Goal: Use online tool/utility: Utilize a website feature to perform a specific function

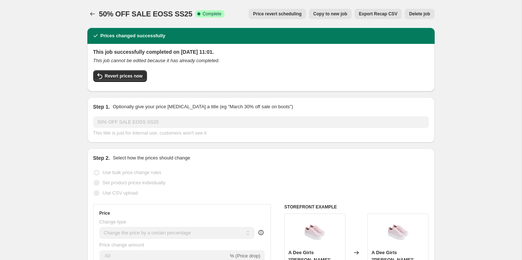
select select "percentage"
select select "tag"
click at [114, 80] on button "Revert prices now" at bounding box center [120, 76] width 54 height 12
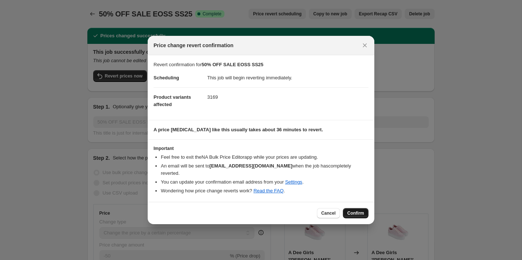
click at [358, 216] on span "Confirm" at bounding box center [355, 213] width 17 height 6
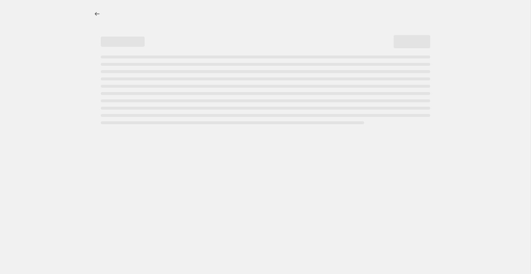
select select "percentage"
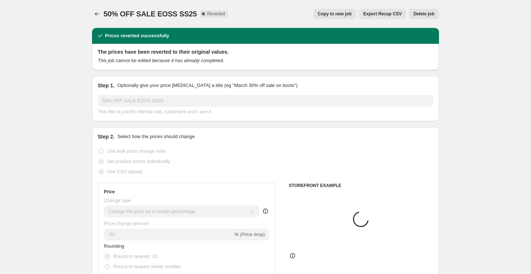
select select "tag"
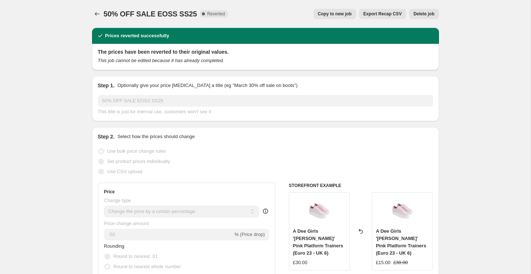
click at [334, 11] on button "Copy to new job" at bounding box center [335, 14] width 43 height 10
select select "percentage"
select select "tag"
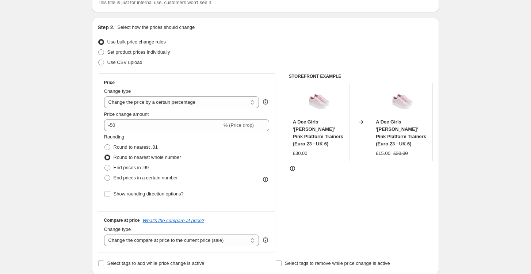
scroll to position [96, 0]
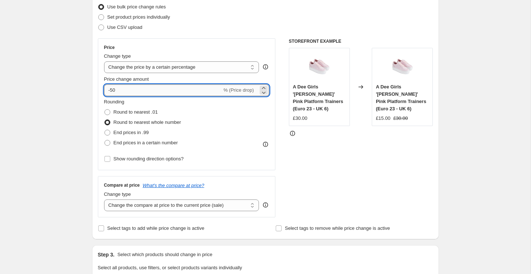
click at [114, 90] on input "-50" at bounding box center [163, 90] width 118 height 12
type input "-70"
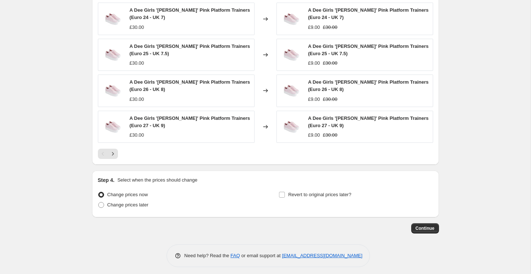
scroll to position [550, 0]
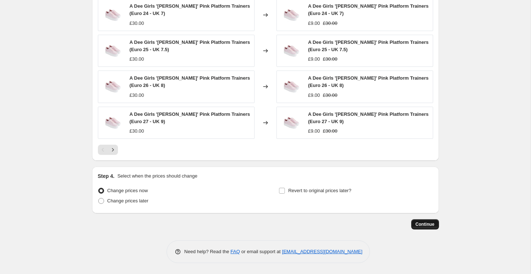
click at [429, 223] on span "Continue" at bounding box center [425, 225] width 19 height 6
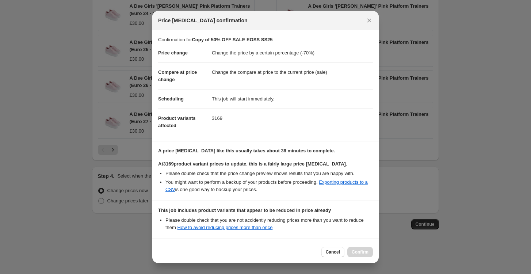
scroll to position [74, 0]
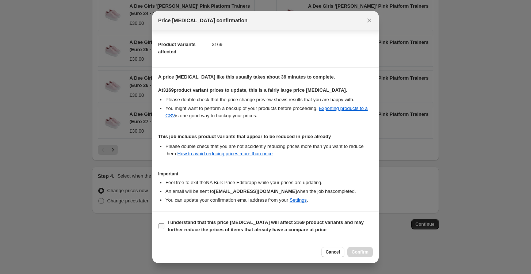
click at [182, 228] on b "I understand that this price change job will affect 3169 product variants and m…" at bounding box center [266, 226] width 196 height 13
click at [164, 228] on input "I understand that this price change job will affect 3169 product variants and m…" at bounding box center [162, 226] width 6 height 6
checkbox input "true"
click at [356, 255] on span "Confirm" at bounding box center [360, 252] width 17 height 6
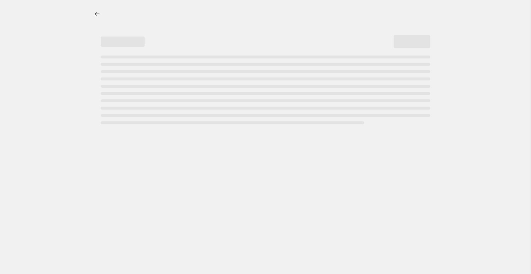
select select "percentage"
select select "tag"
